Goal: Task Accomplishment & Management: Complete application form

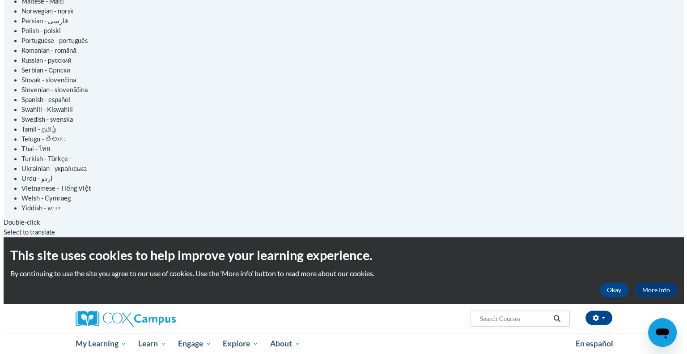
scroll to position [455, 0]
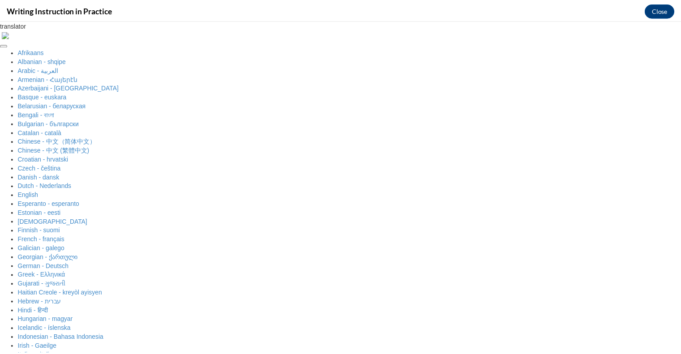
scroll to position [0, 0]
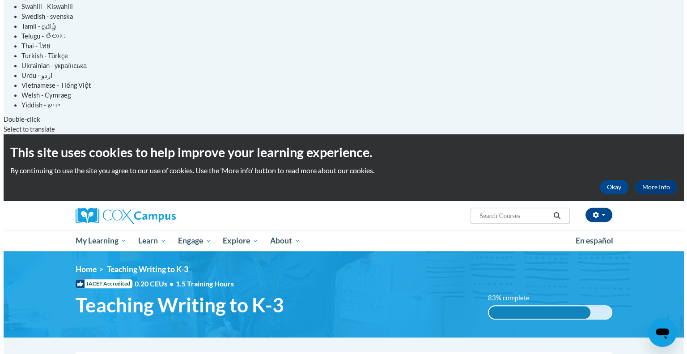
scroll to position [563, 0]
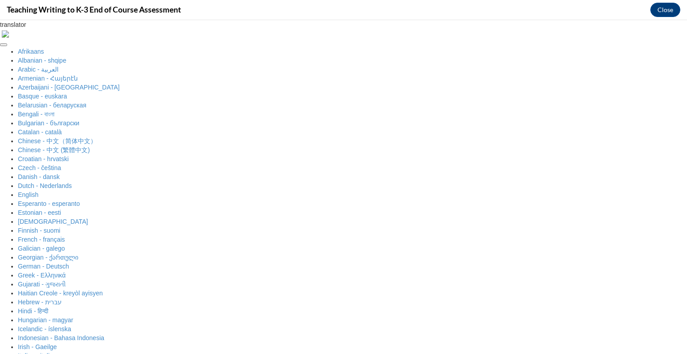
scroll to position [0, 0]
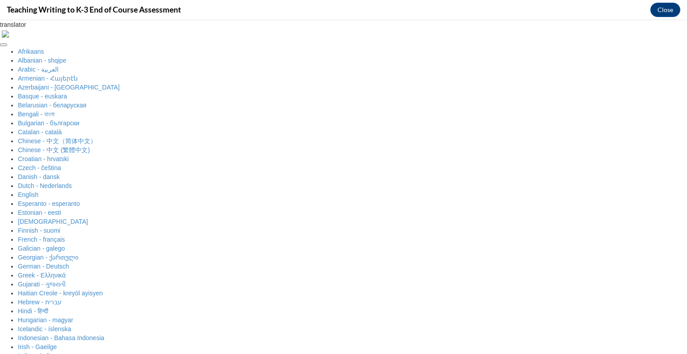
radio input "true"
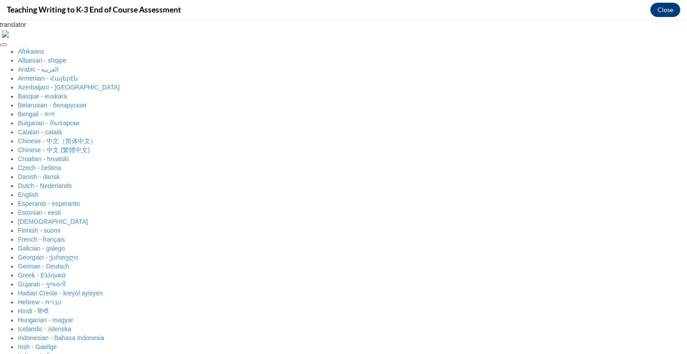
radio input "true"
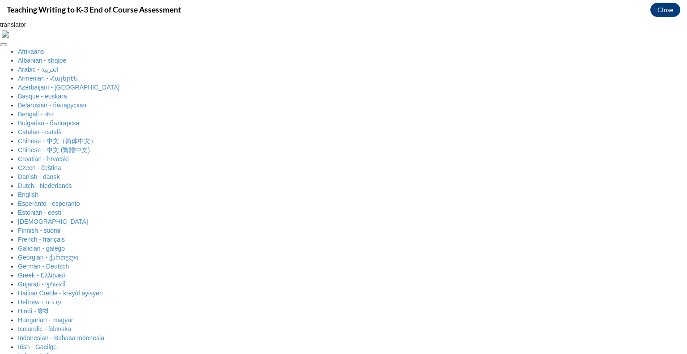
radio input "true"
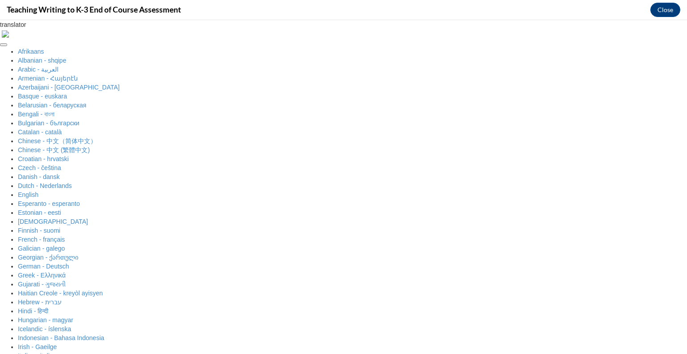
radio input "true"
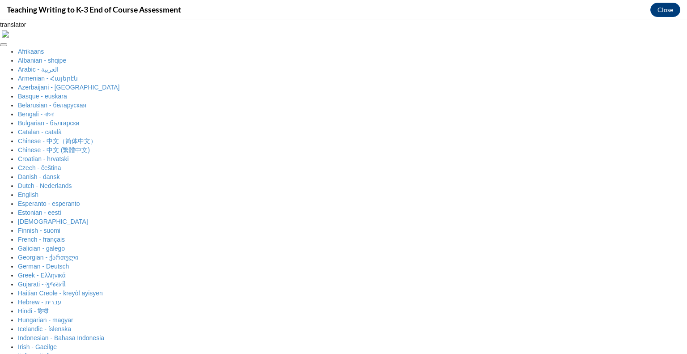
radio input "true"
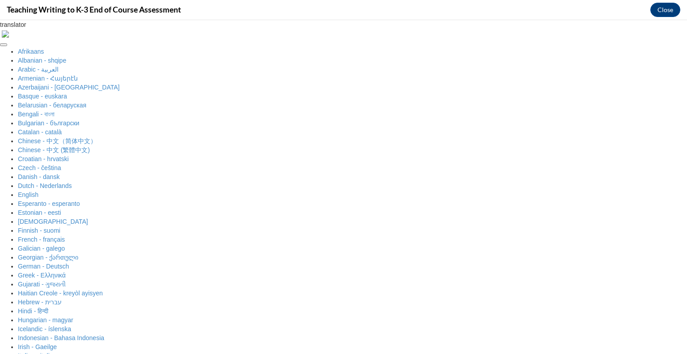
radio input "true"
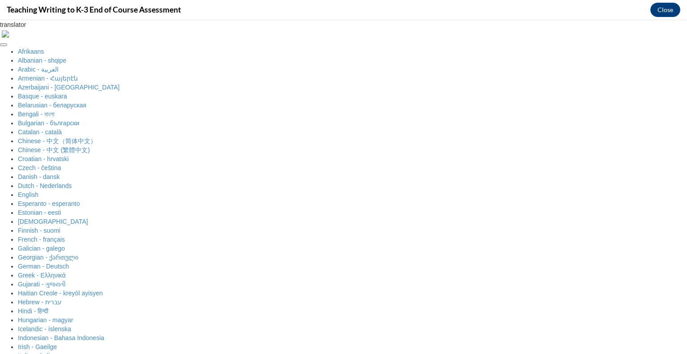
scroll to position [82, 0]
radio input "true"
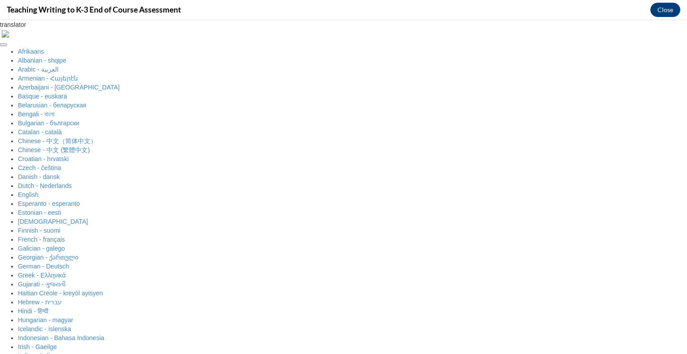
scroll to position [66, 0]
radio input "true"
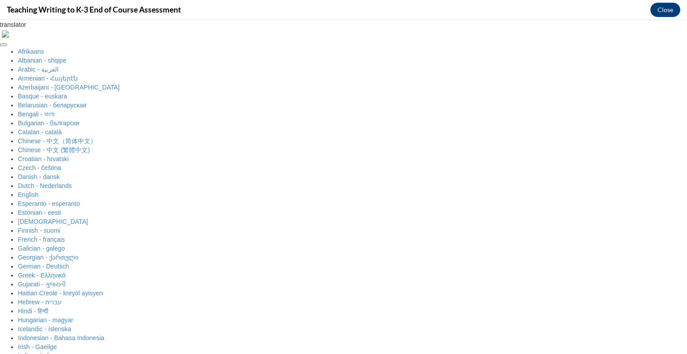
radio input "true"
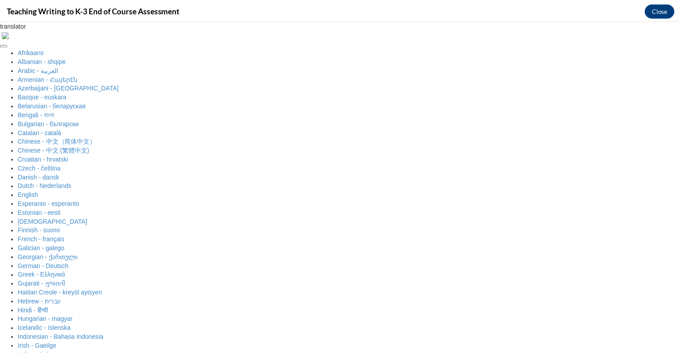
scroll to position [91, 0]
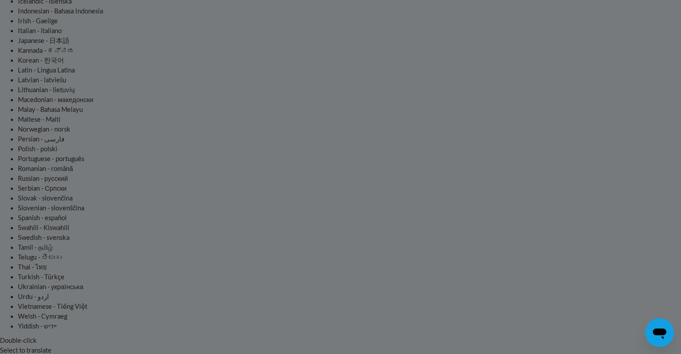
scroll to position [347, 0]
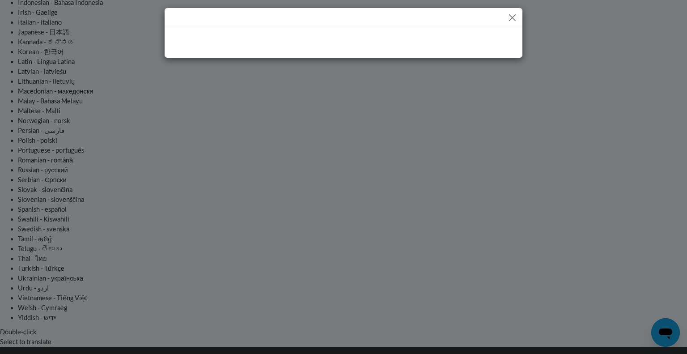
drag, startPoint x: 686, startPoint y: 223, endPoint x: 685, endPoint y: 257, distance: 33.6
click at [680, 257] on div at bounding box center [343, 177] width 687 height 354
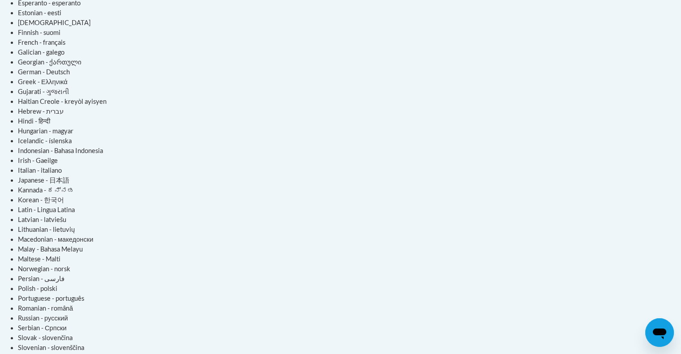
scroll to position [0, 0]
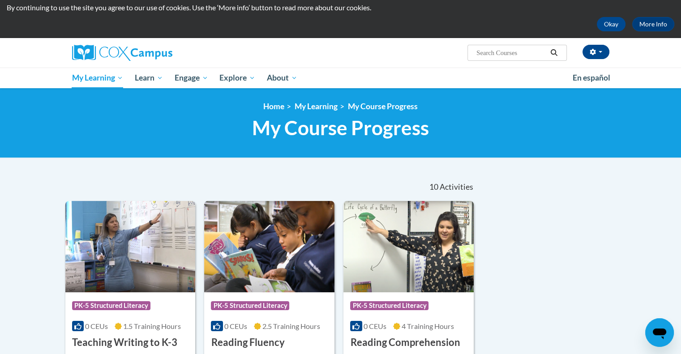
scroll to position [37, 0]
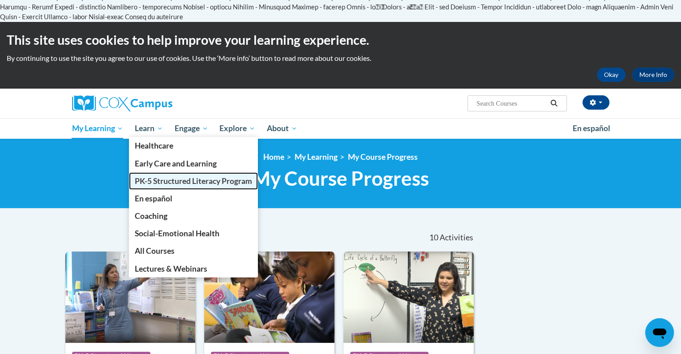
click at [171, 176] on span "PK-5 Structured Literacy Program" at bounding box center [193, 180] width 117 height 9
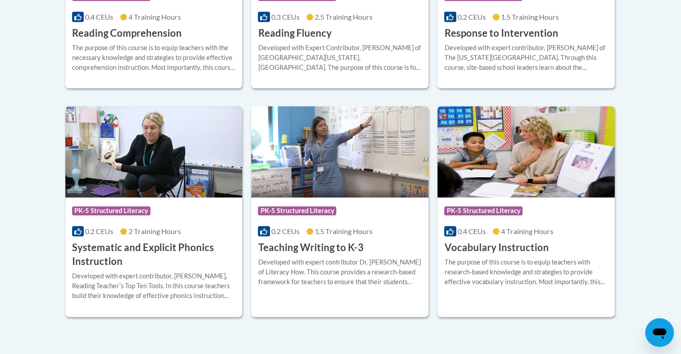
scroll to position [1044, 0]
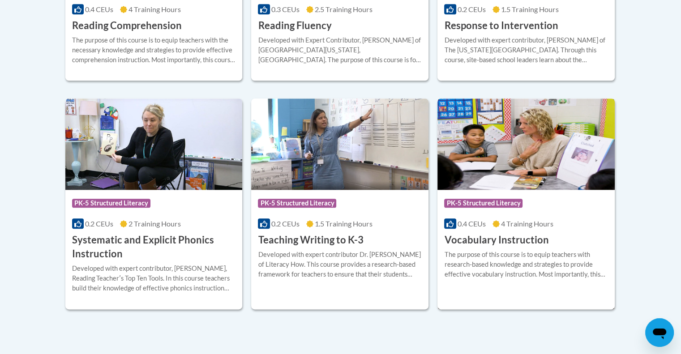
click at [508, 233] on h3 "Vocabulary Instruction" at bounding box center [496, 240] width 104 height 14
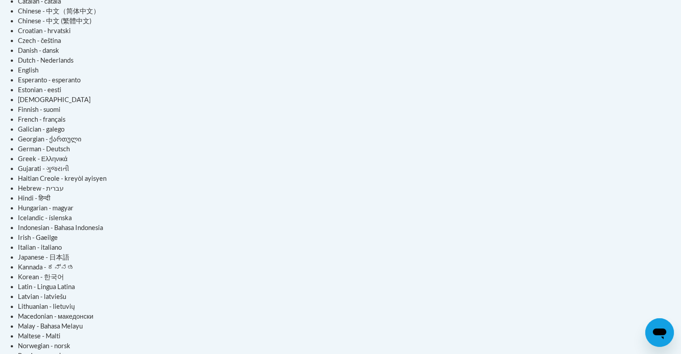
scroll to position [124, 0]
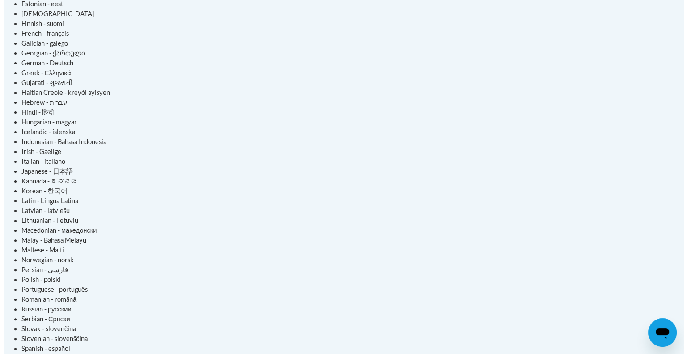
scroll to position [212, 0]
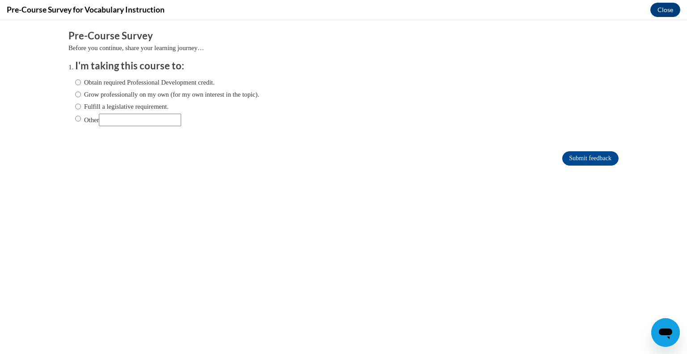
scroll to position [0, 0]
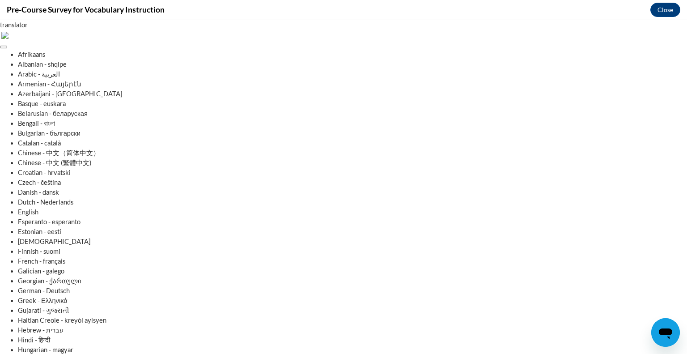
radio input "true"
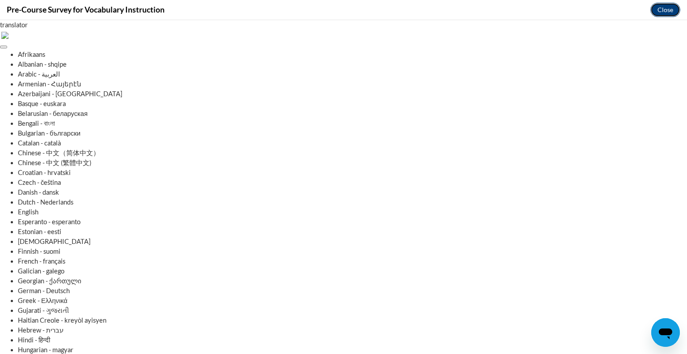
click at [665, 8] on button "Close" at bounding box center [666, 10] width 30 height 14
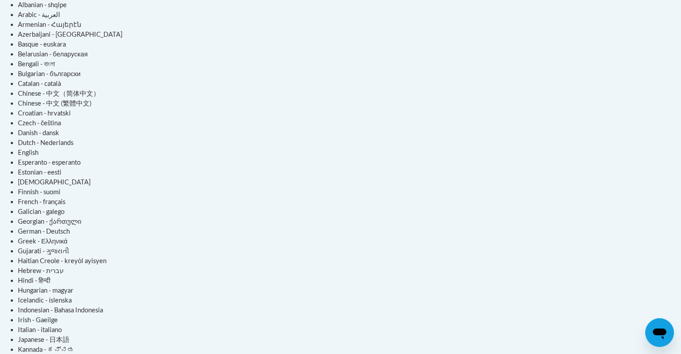
scroll to position [38, 0]
